Goal: Transaction & Acquisition: Book appointment/travel/reservation

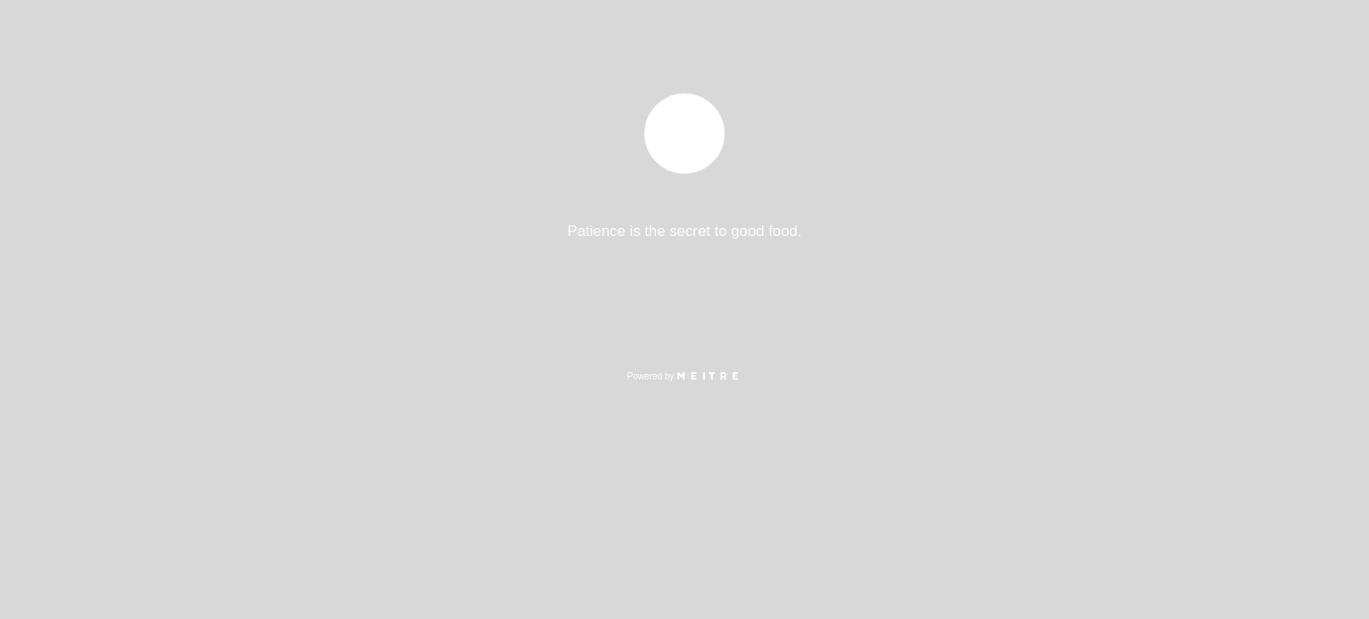
select select "es"
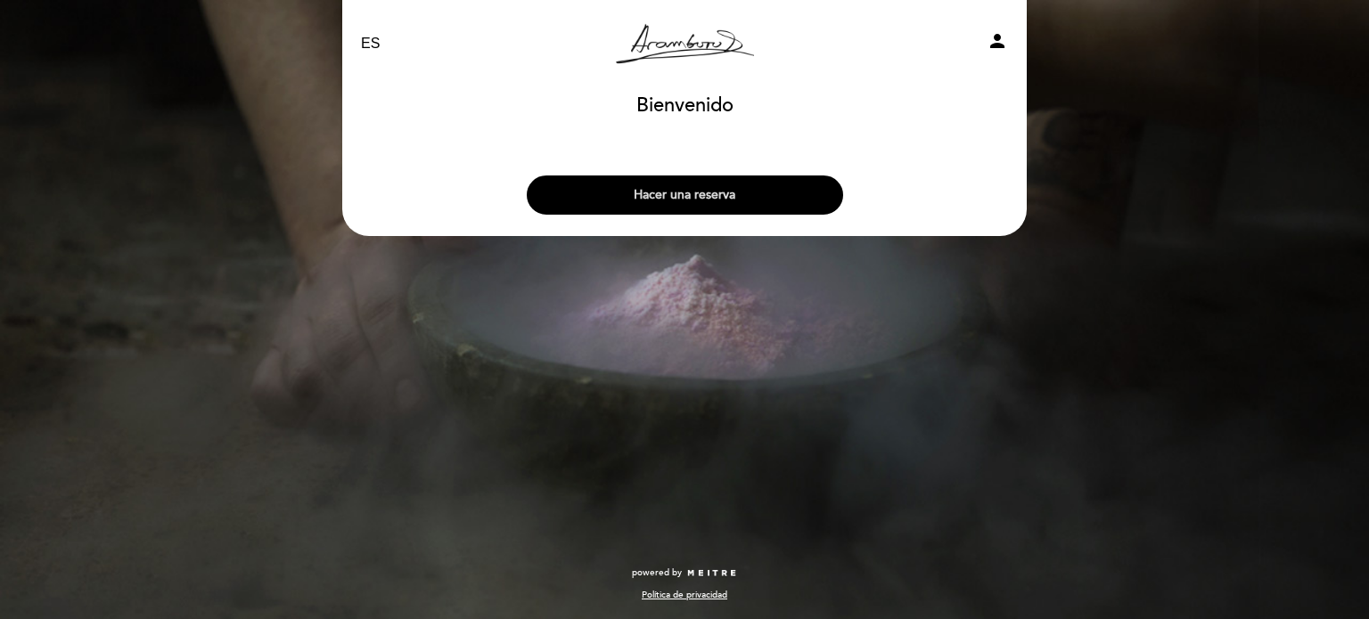
click at [740, 190] on button "Hacer una reserva" at bounding box center [685, 195] width 316 height 39
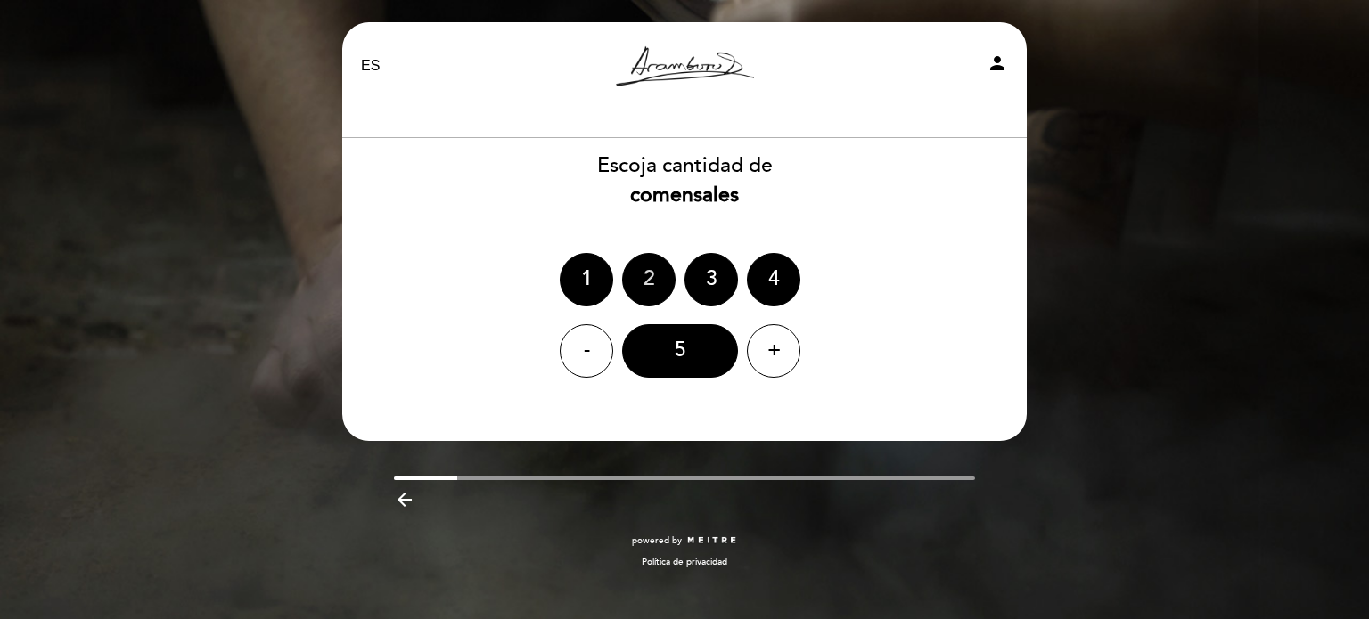
click at [647, 281] on div "2" at bounding box center [648, 279] width 53 height 53
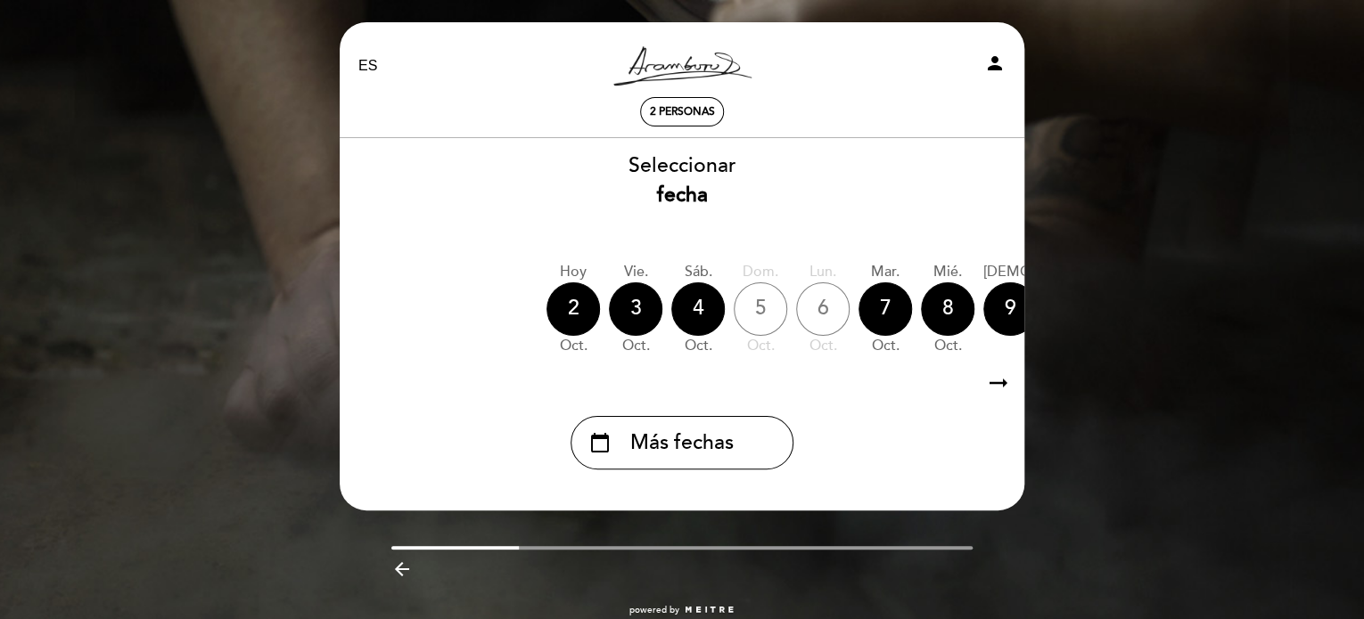
drag, startPoint x: 713, startPoint y: 365, endPoint x: 766, endPoint y: 363, distance: 53.5
click at [766, 363] on div "[DATE] [DATE] [DATE] [DATE] [DATE] [DATE] [DATE] [DATE] [DATE] vie. oct." at bounding box center [682, 309] width 686 height 112
click at [992, 386] on icon "arrow_right_alt" at bounding box center [998, 384] width 27 height 38
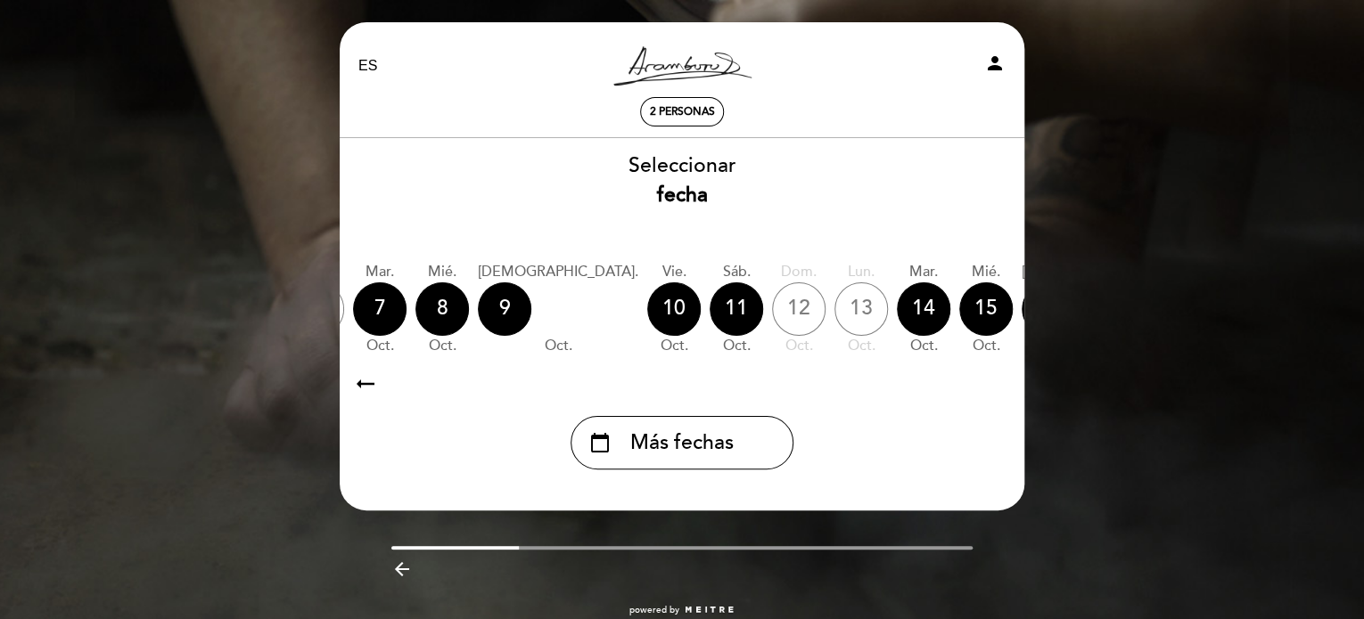
scroll to position [0, 520]
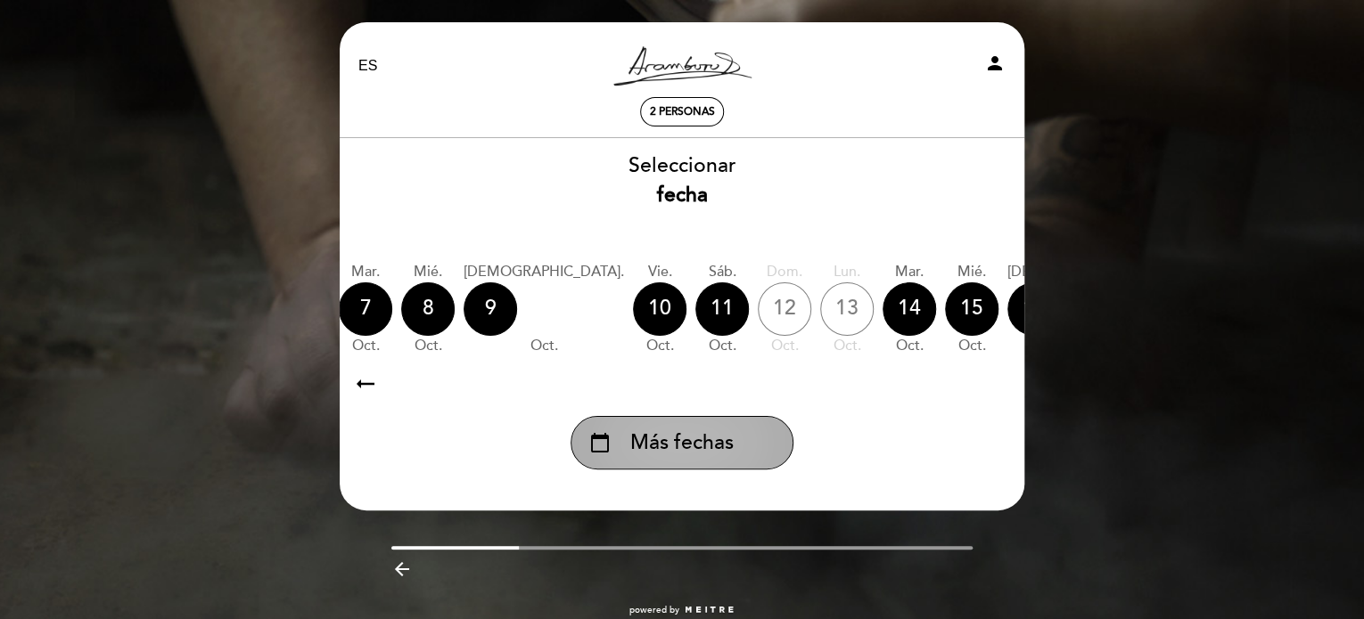
click at [697, 429] on div "calendar_today Más fechas" at bounding box center [681, 442] width 223 height 53
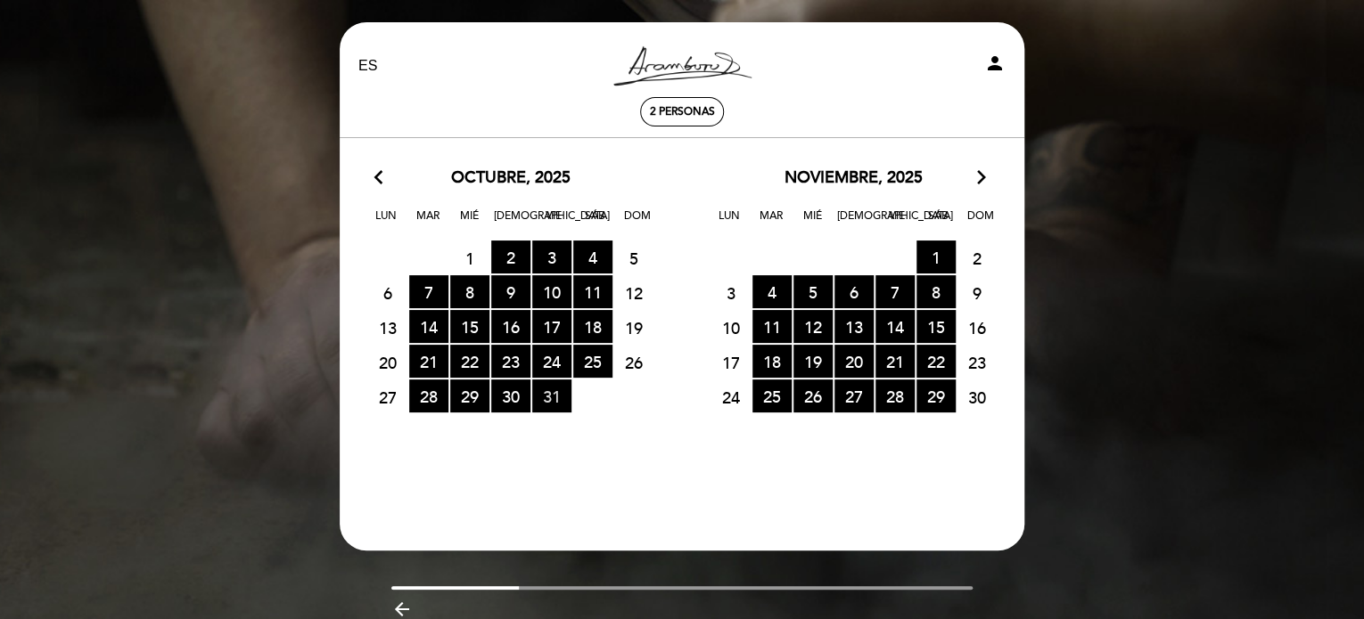
click at [555, 395] on span "31 RESERVAS DISPONIBLES" at bounding box center [551, 396] width 39 height 33
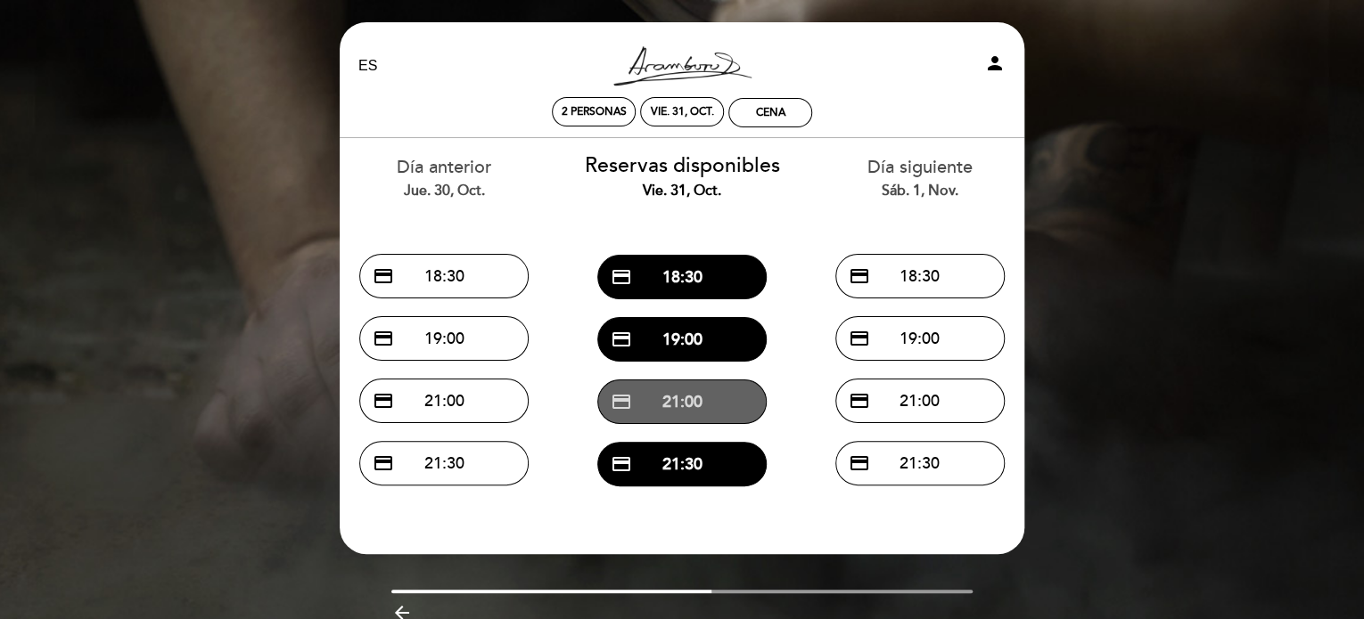
click at [692, 400] on button "credit_card 21:00" at bounding box center [681, 402] width 169 height 45
